Goal: Find specific page/section: Find specific page/section

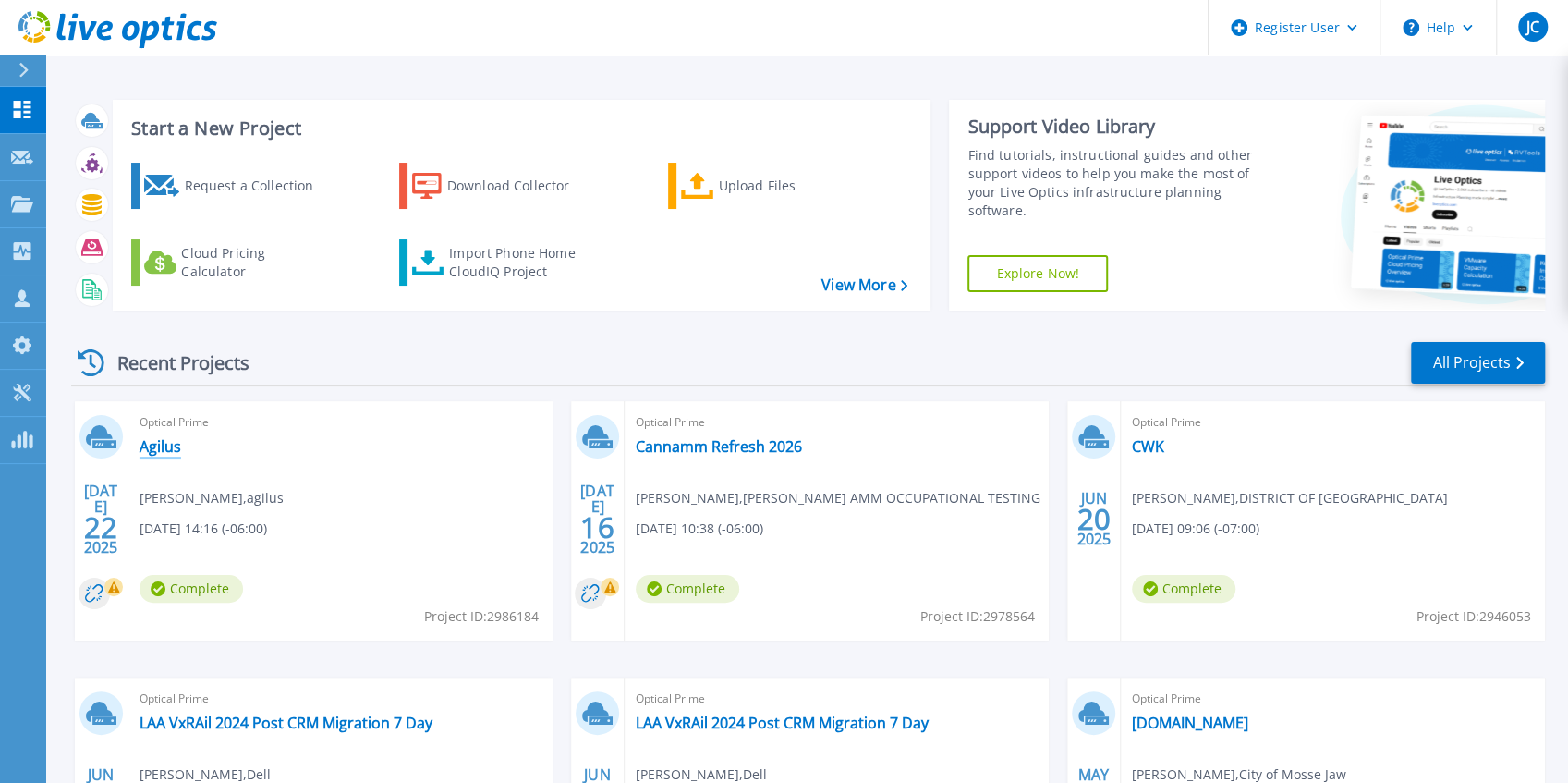
click at [172, 440] on link "Agilus" at bounding box center [160, 446] width 42 height 19
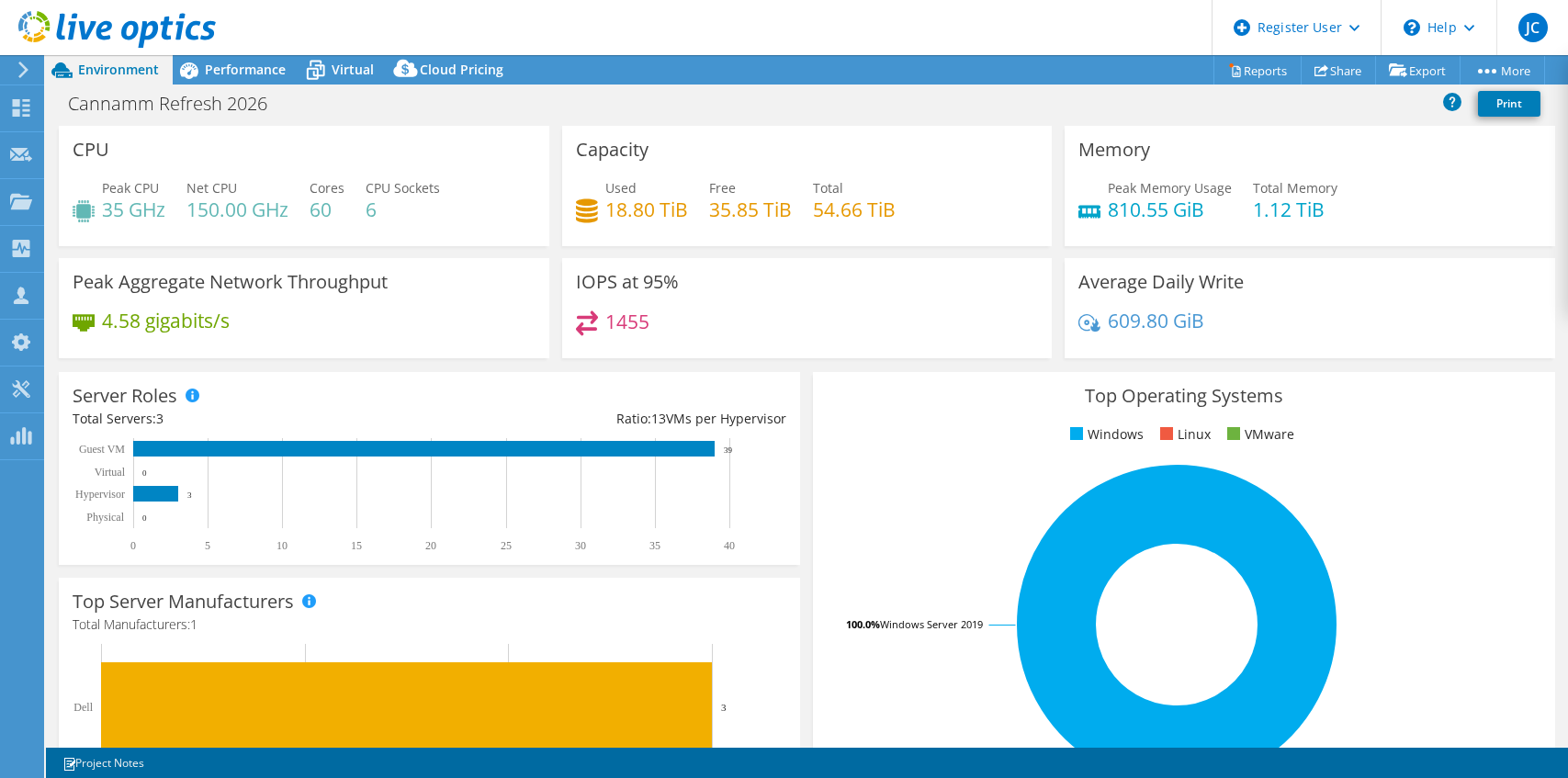
select select "[GEOGRAPHIC_DATA]"
select select "CAD"
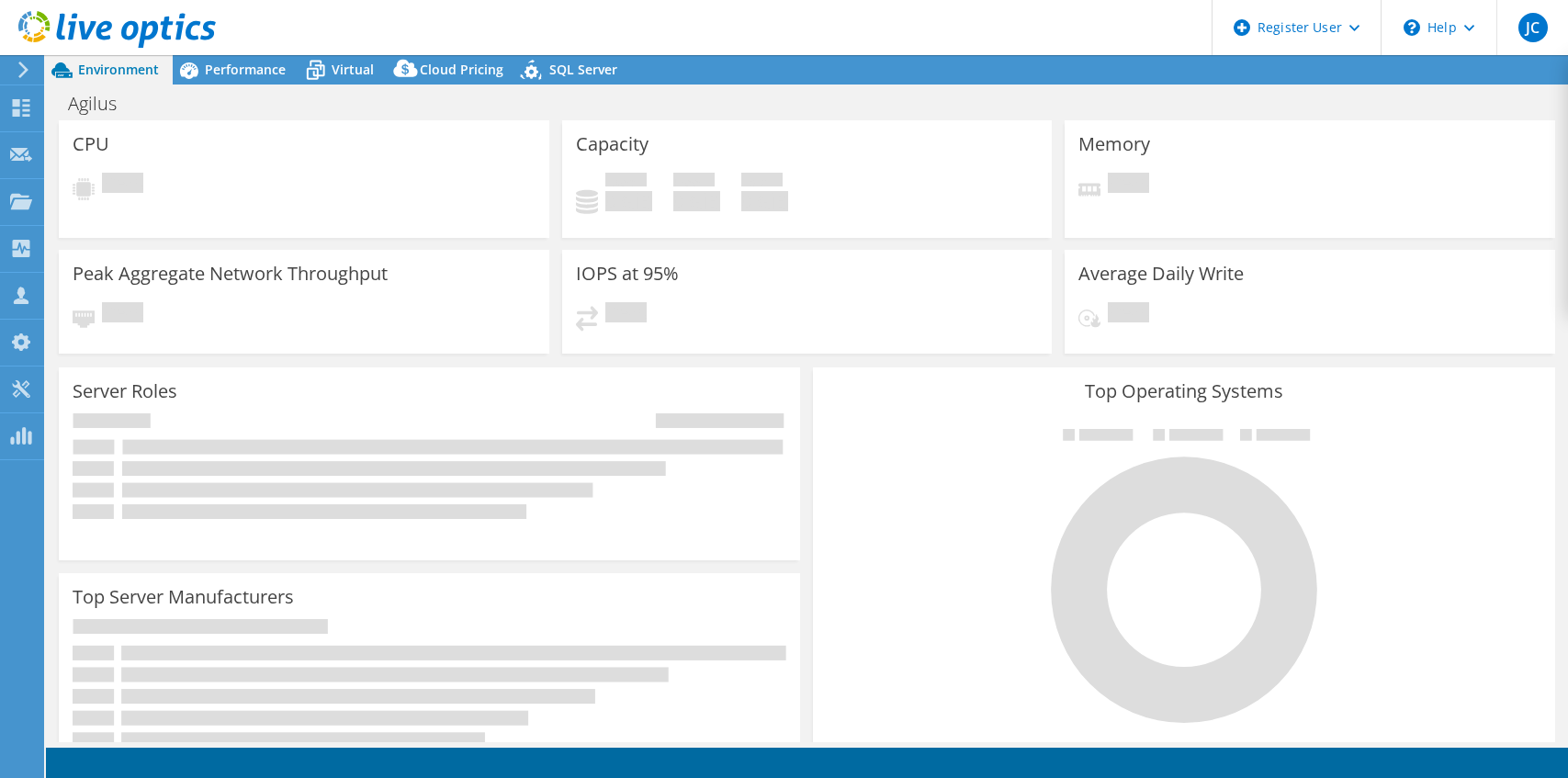
select select "USD"
